Goal: Task Accomplishment & Management: Manage account settings

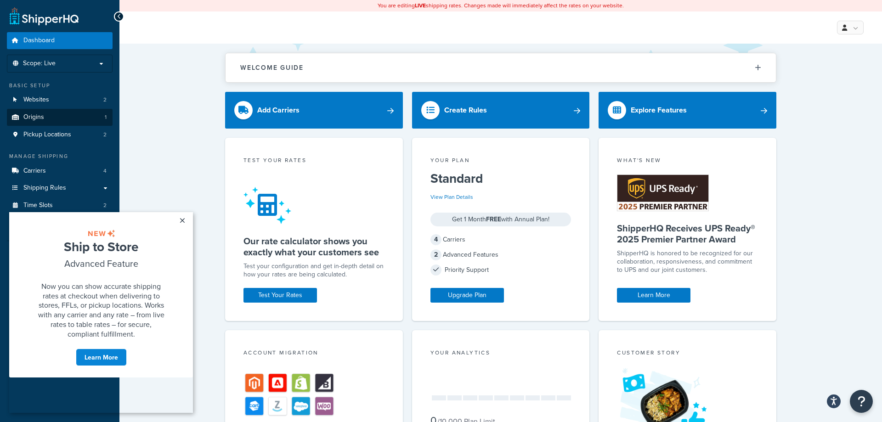
click at [32, 121] on span "Origins" at bounding box center [33, 118] width 21 height 8
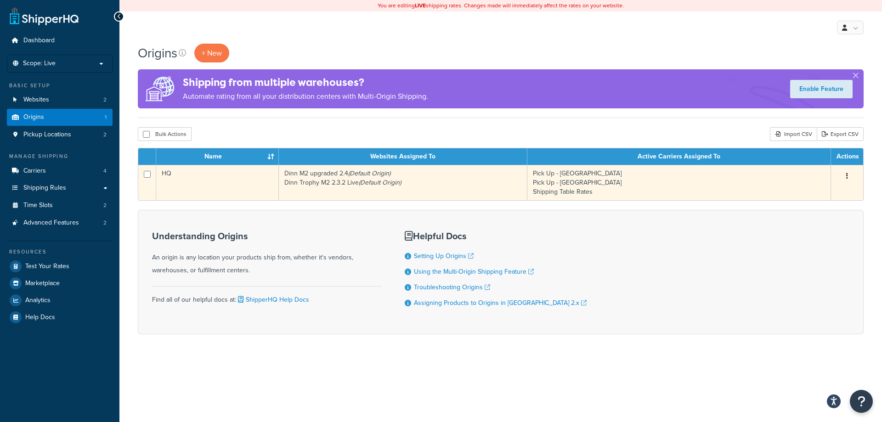
click at [471, 186] on td "Dinn M2 upgraded 2.4 (Default Origin) Dinn Trophy M2 2.3.2 Live (Default Origin)" at bounding box center [403, 182] width 249 height 35
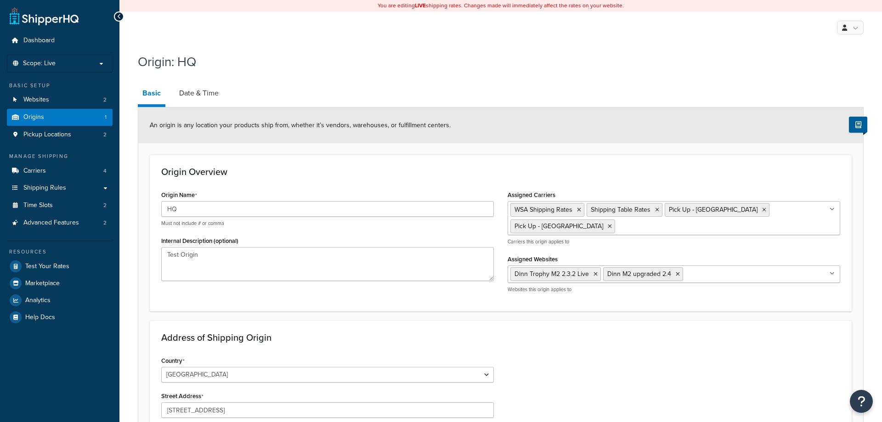
select select "21"
click at [205, 89] on link "Date & Time" at bounding box center [199, 93] width 49 height 22
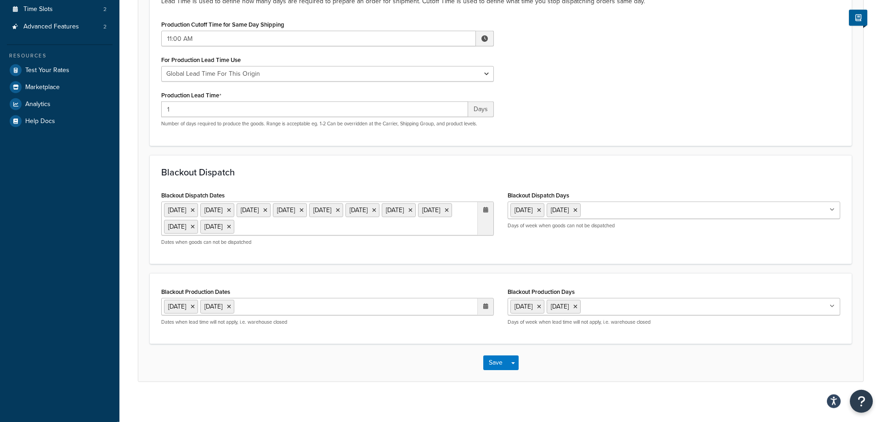
scroll to position [203, 0]
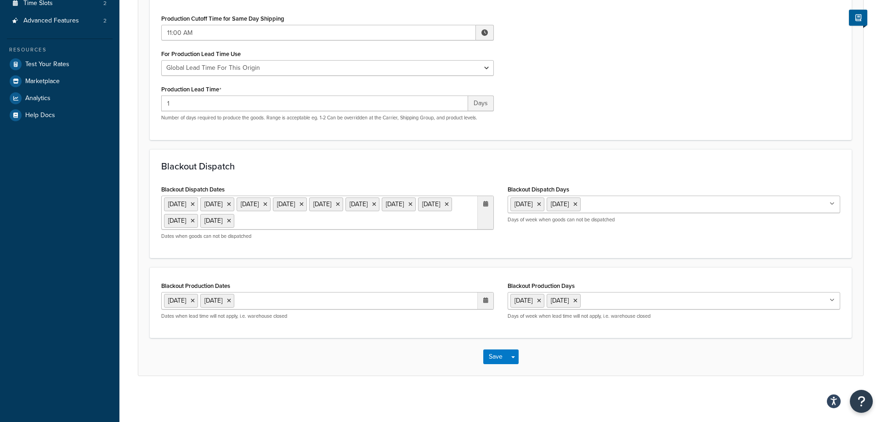
click at [484, 301] on icon at bounding box center [485, 301] width 5 height 6
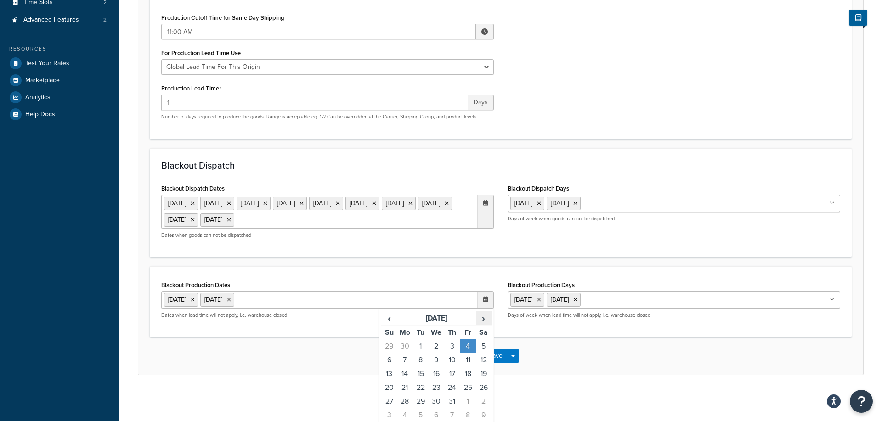
click at [485, 320] on span "›" at bounding box center [484, 318] width 15 height 13
click at [483, 320] on span "›" at bounding box center [484, 318] width 15 height 13
click at [403, 346] on td "1" at bounding box center [405, 347] width 16 height 14
click at [481, 319] on span "›" at bounding box center [484, 318] width 15 height 13
click at [486, 320] on span "›" at bounding box center [484, 318] width 15 height 13
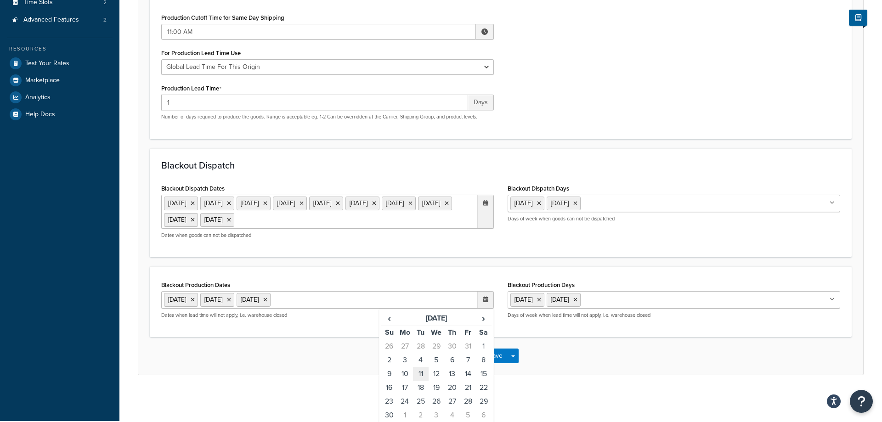
click at [419, 373] on td "11" at bounding box center [421, 374] width 16 height 14
click at [483, 321] on span "›" at bounding box center [484, 318] width 15 height 13
click at [389, 322] on span "‹" at bounding box center [389, 318] width 15 height 13
click at [452, 403] on td "27" at bounding box center [452, 402] width 16 height 14
click at [469, 402] on td "28" at bounding box center [468, 402] width 16 height 14
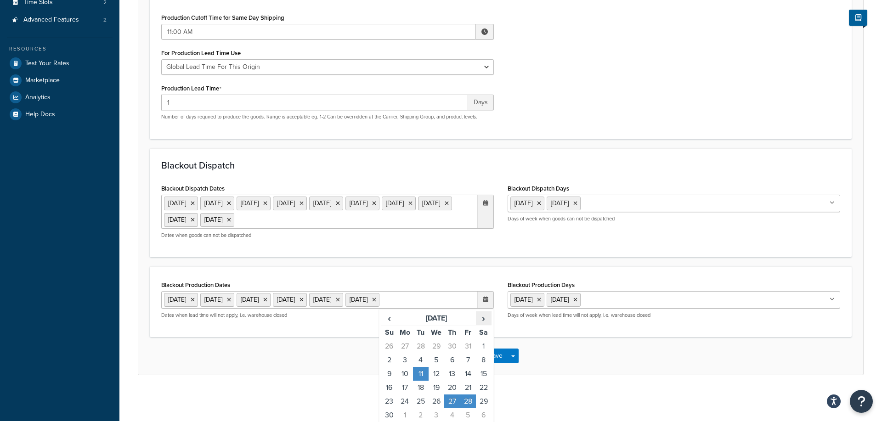
click at [483, 325] on span "›" at bounding box center [484, 318] width 15 height 13
click at [434, 395] on td "24" at bounding box center [437, 388] width 16 height 14
click at [453, 395] on td "25" at bounding box center [452, 388] width 16 height 14
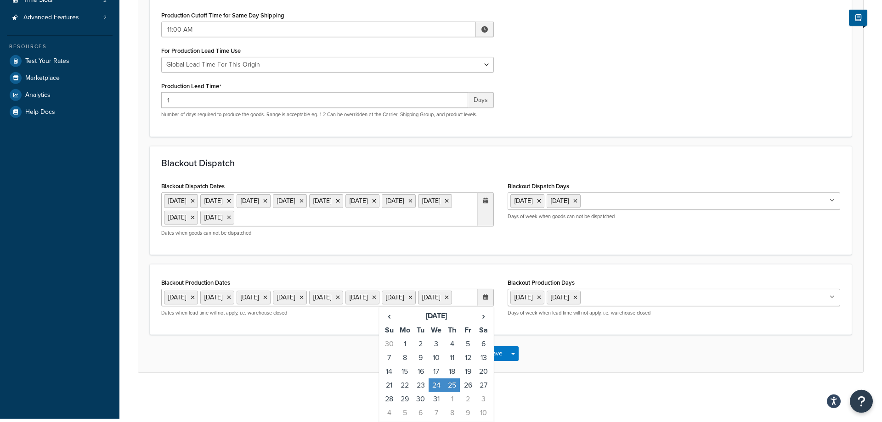
scroll to position [222, 0]
click at [467, 384] on td "26" at bounding box center [468, 386] width 16 height 14
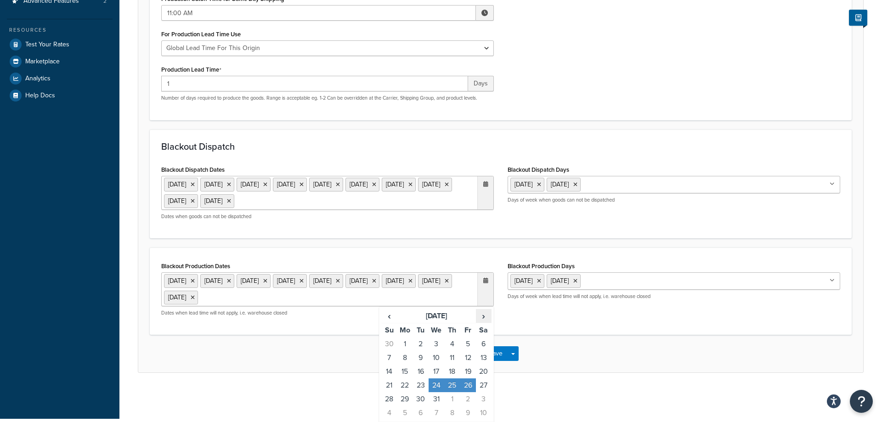
click at [484, 314] on span "›" at bounding box center [484, 316] width 15 height 13
click at [452, 341] on td "1" at bounding box center [452, 344] width 16 height 14
click at [329, 368] on div "Save Save Dropdown Save and Edit Save and Duplicate Save and Create New" at bounding box center [500, 354] width 725 height 38
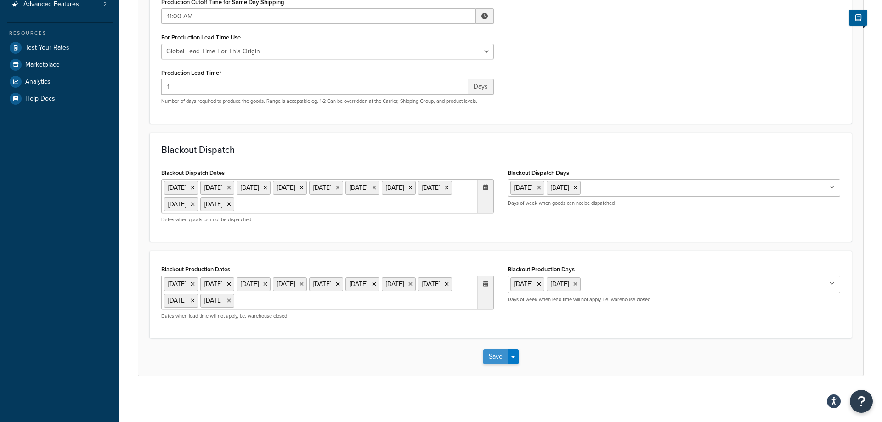
click at [500, 358] on button "Save" at bounding box center [495, 357] width 25 height 15
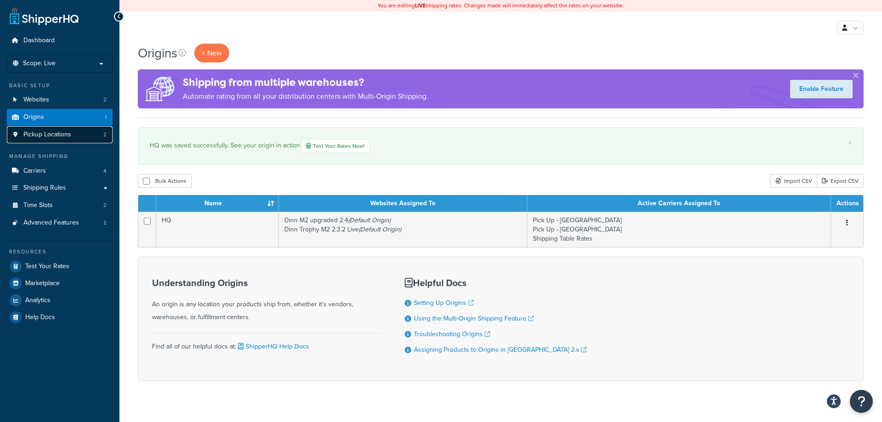
click at [54, 140] on link "Pickup Locations 2" at bounding box center [60, 134] width 106 height 17
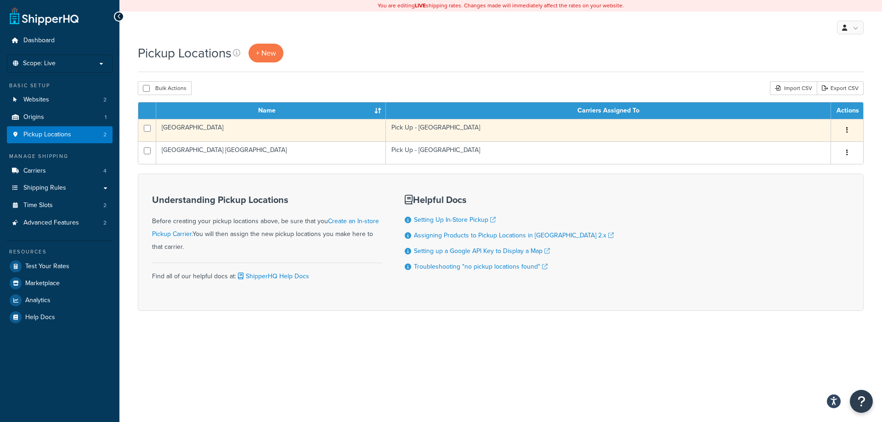
click at [419, 125] on td "Pick Up - [GEOGRAPHIC_DATA]" at bounding box center [608, 130] width 445 height 23
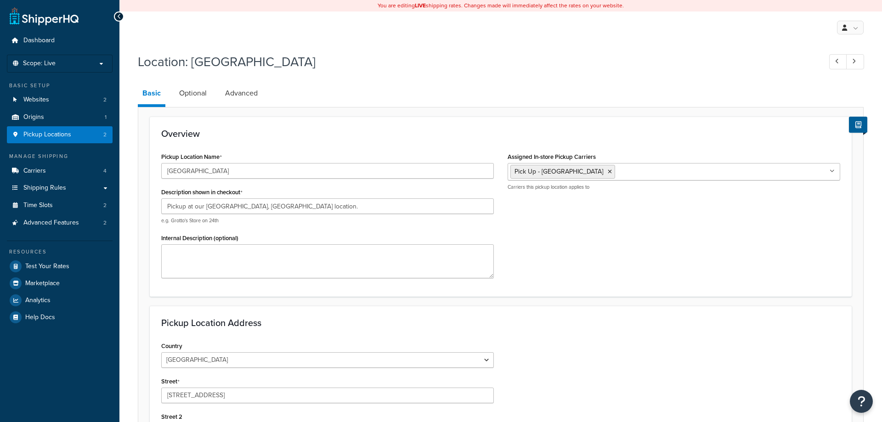
select select "7"
click at [201, 94] on link "Optional" at bounding box center [193, 93] width 37 height 22
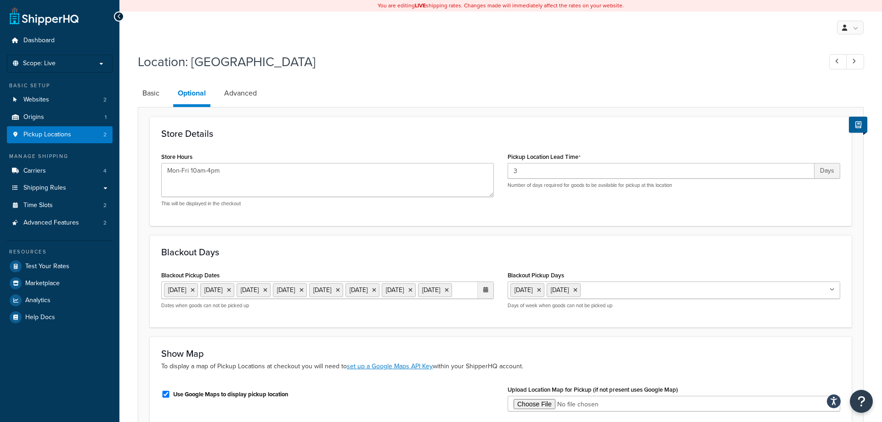
click at [487, 288] on icon at bounding box center [485, 290] width 5 height 6
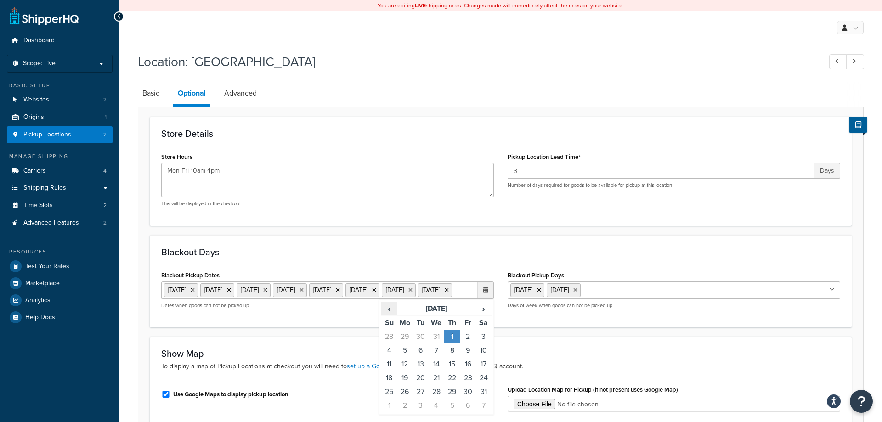
click at [389, 315] on span "‹" at bounding box center [389, 308] width 15 height 13
click at [388, 315] on span "‹" at bounding box center [389, 308] width 15 height 13
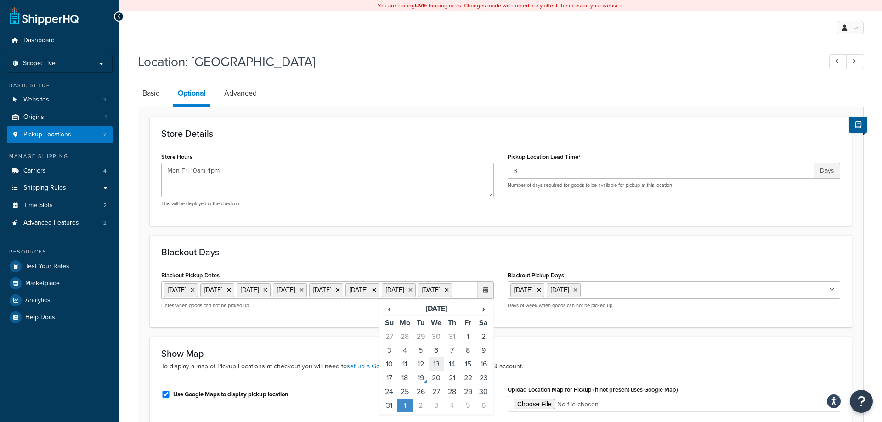
scroll to position [47, 0]
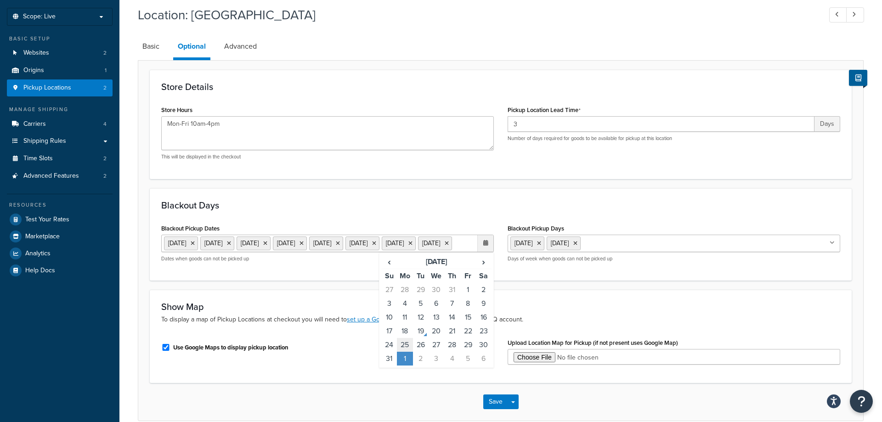
click at [404, 352] on td "25" at bounding box center [405, 345] width 16 height 14
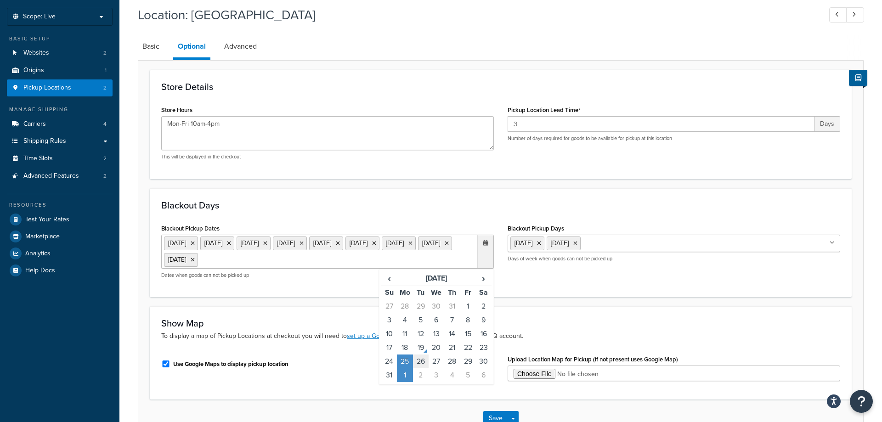
click at [421, 362] on td "26" at bounding box center [421, 362] width 16 height 14
click at [441, 361] on td "27" at bounding box center [437, 362] width 16 height 14
click at [456, 369] on td "28" at bounding box center [452, 362] width 16 height 14
click at [466, 369] on td "29" at bounding box center [468, 362] width 16 height 14
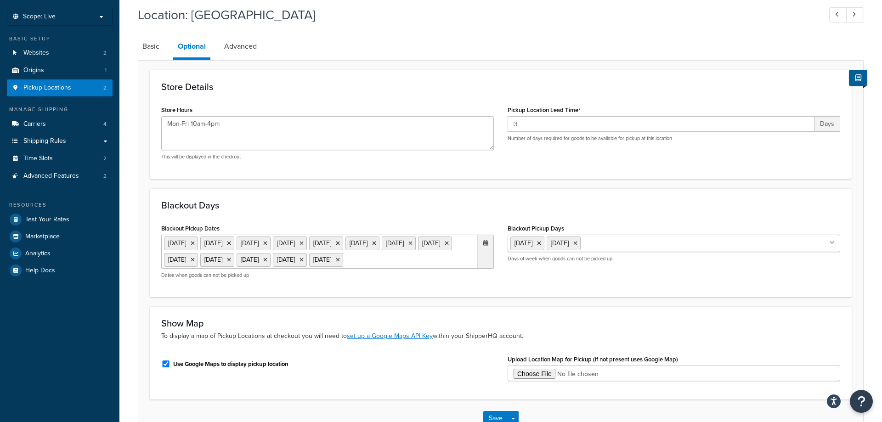
click at [312, 297] on div "Blackout Days Blackout Pickup Dates 1 Sep 2025 11 Nov 2025 27 Nov 2025 28 Nov 2…" at bounding box center [501, 242] width 702 height 109
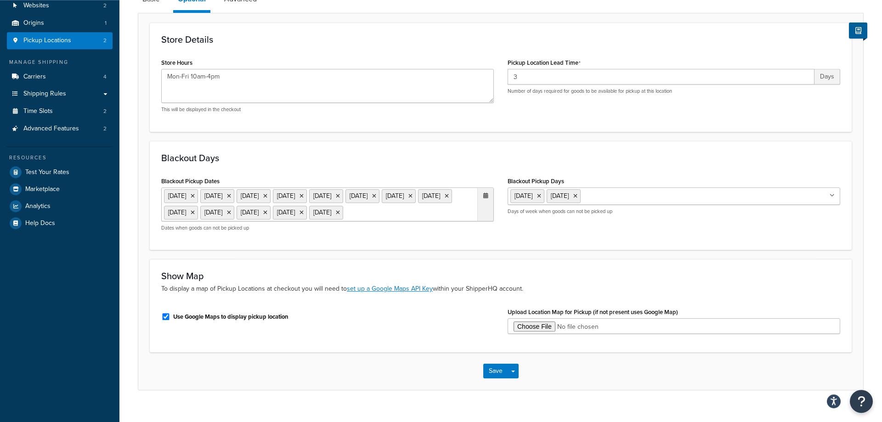
scroll to position [125, 0]
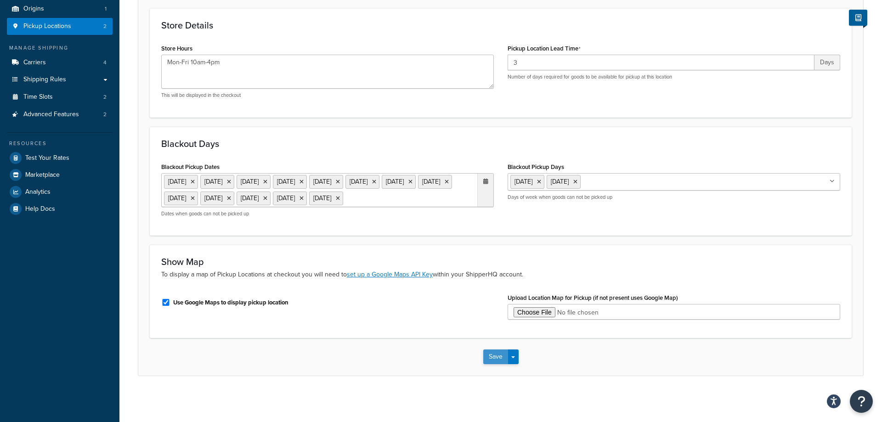
click at [498, 354] on button "Save" at bounding box center [495, 357] width 25 height 15
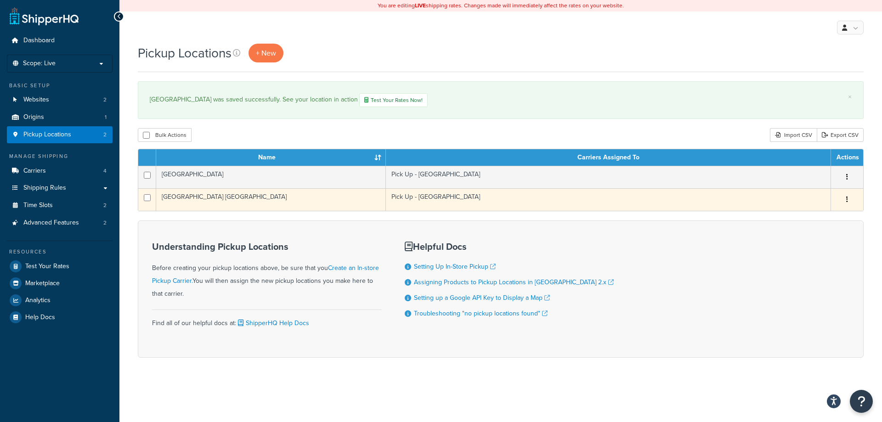
click at [222, 198] on td "[GEOGRAPHIC_DATA] [GEOGRAPHIC_DATA]" at bounding box center [271, 199] width 230 height 23
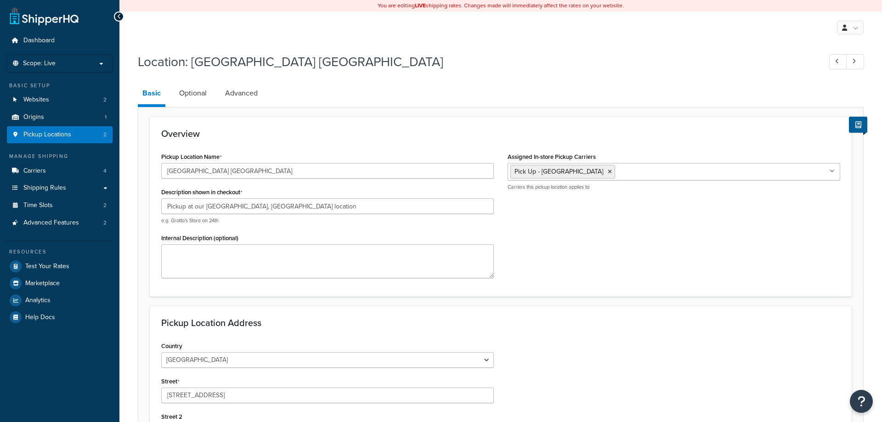
select select "21"
click at [192, 94] on link "Optional" at bounding box center [193, 93] width 37 height 22
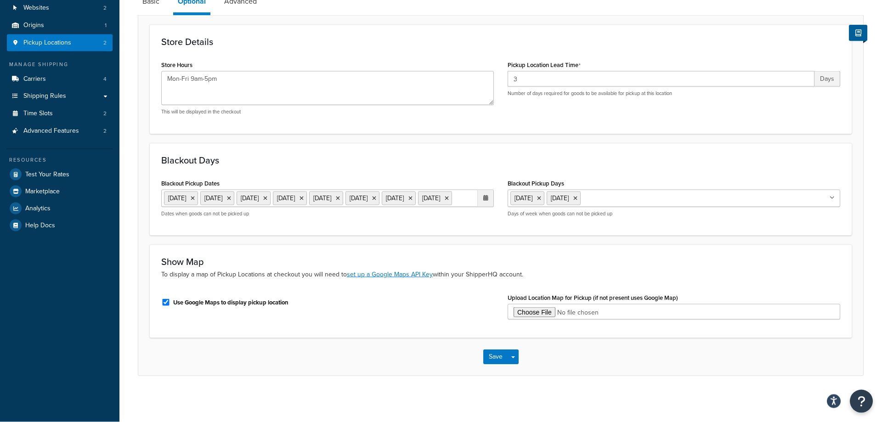
scroll to position [109, 0]
click at [486, 361] on button "Save" at bounding box center [495, 357] width 25 height 15
